Goal: Task Accomplishment & Management: Manage account settings

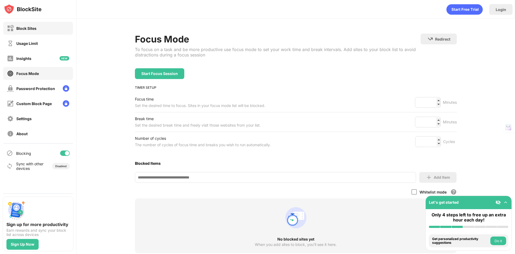
click at [38, 32] on div "Block Sites" at bounding box center [38, 28] width 70 height 13
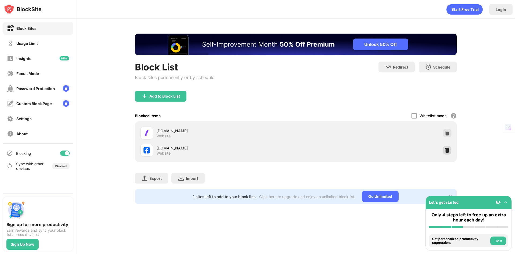
click at [448, 148] on img at bounding box center [447, 149] width 5 height 5
